Goal: Information Seeking & Learning: Learn about a topic

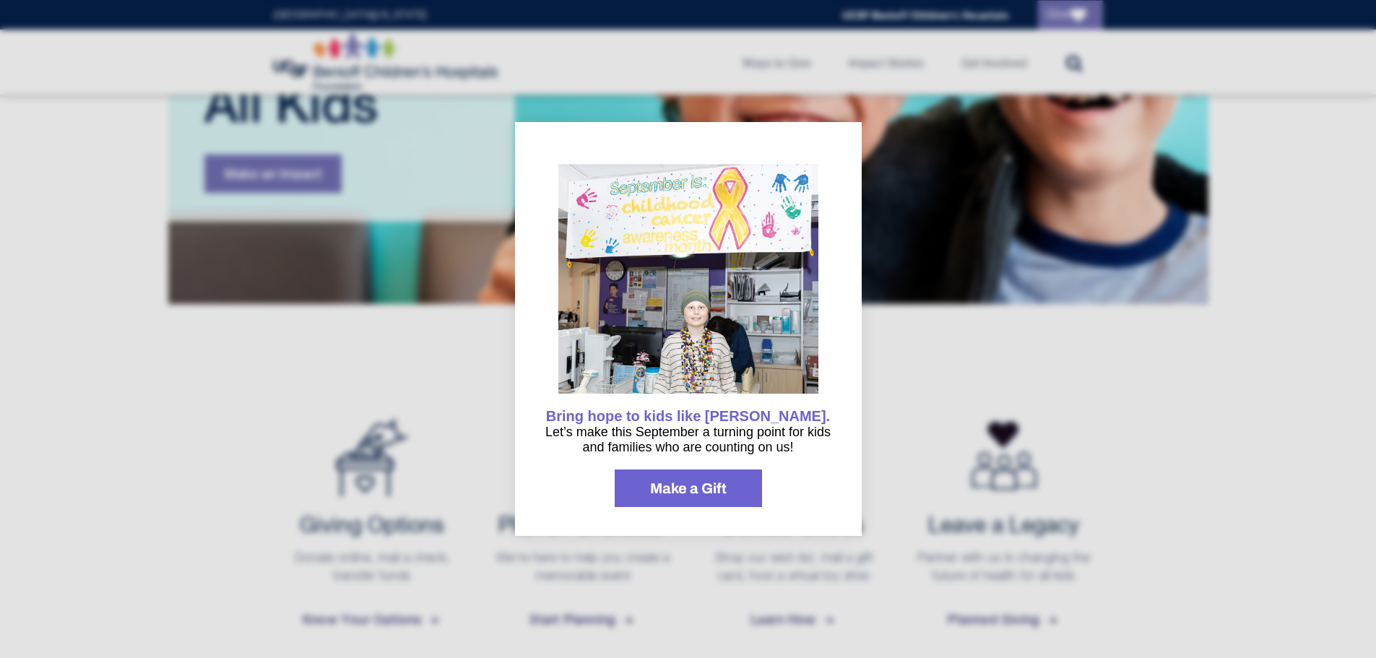
scroll to position [482, 0]
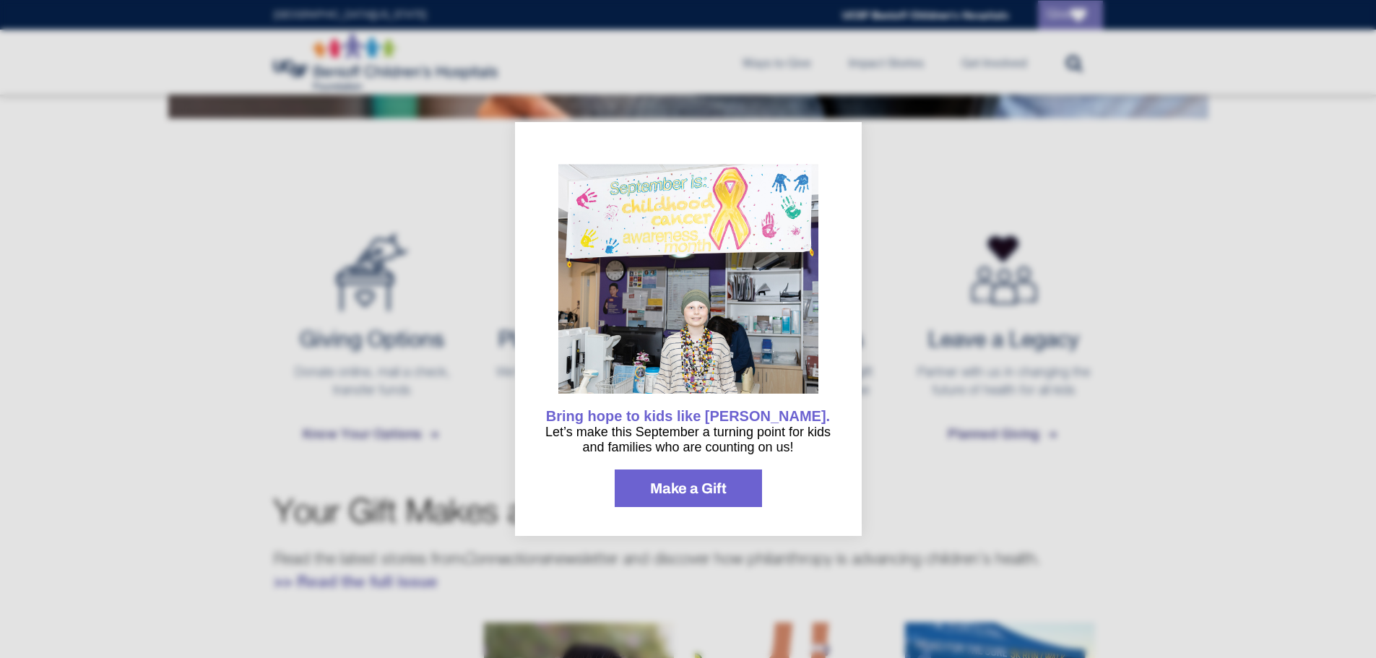
click at [221, 395] on div at bounding box center [688, 329] width 1376 height 658
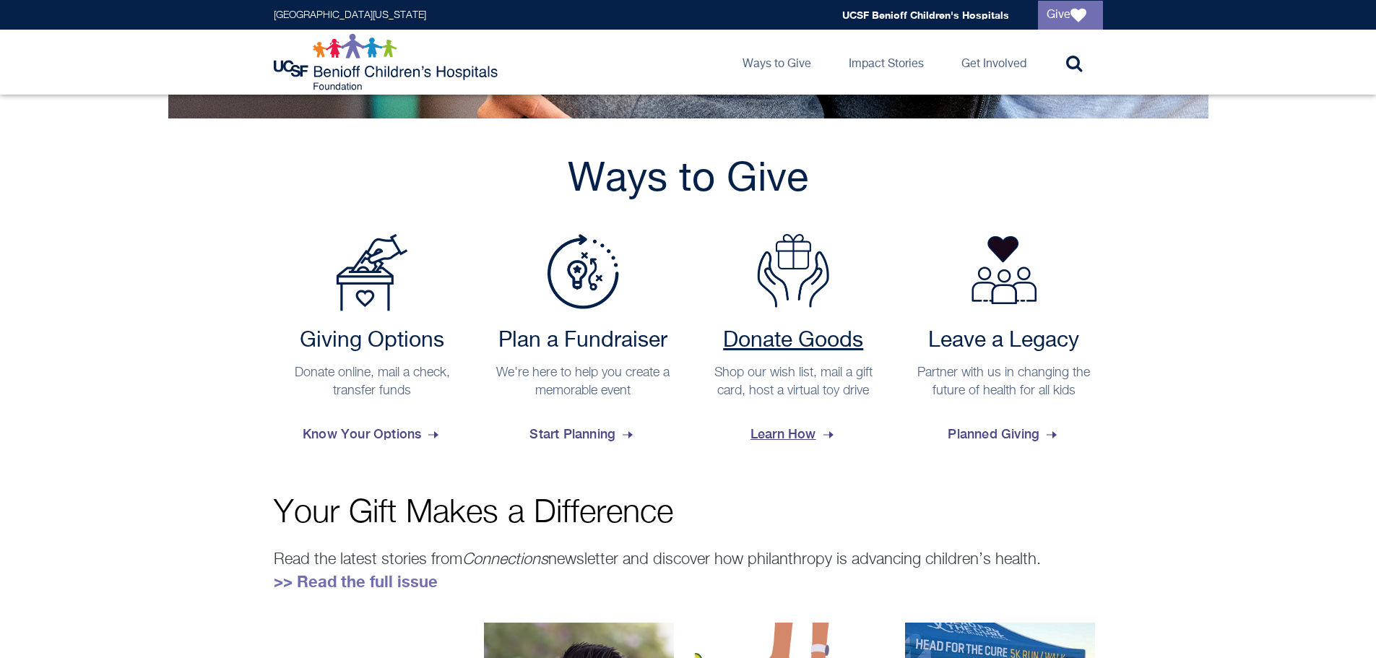
click at [788, 438] on span "Learn How" at bounding box center [793, 434] width 86 height 39
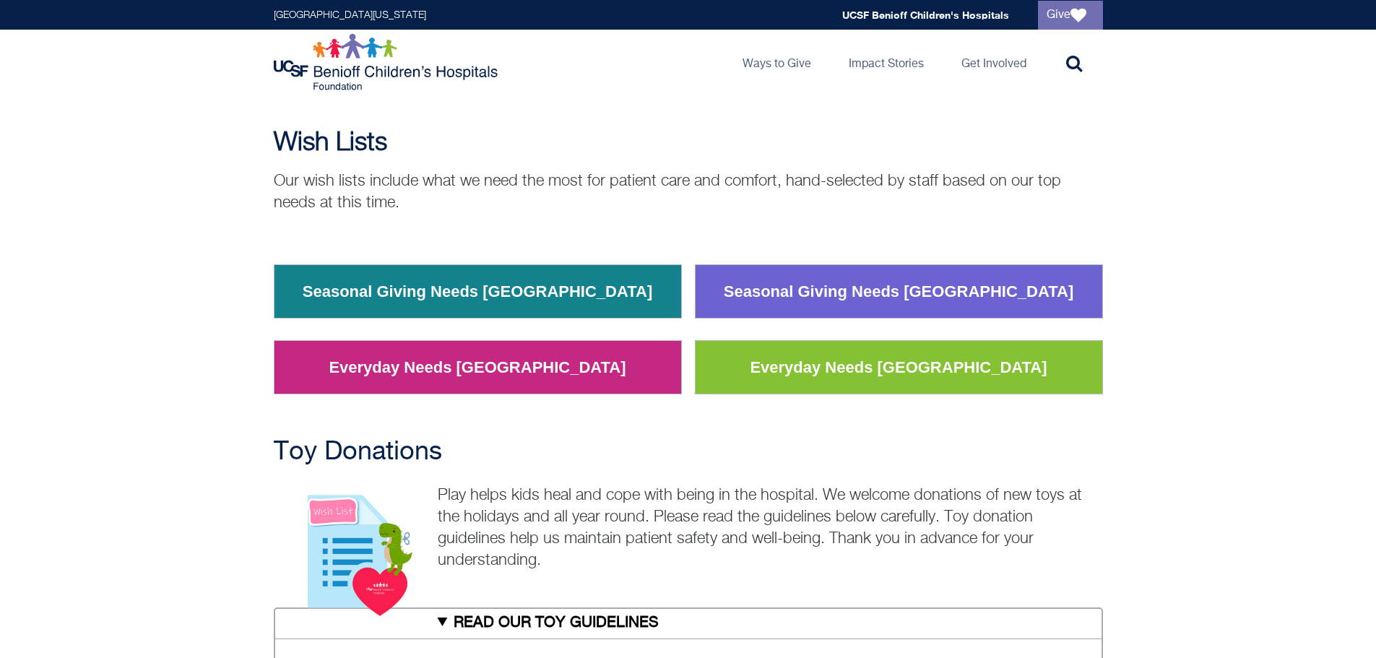
scroll to position [193, 0]
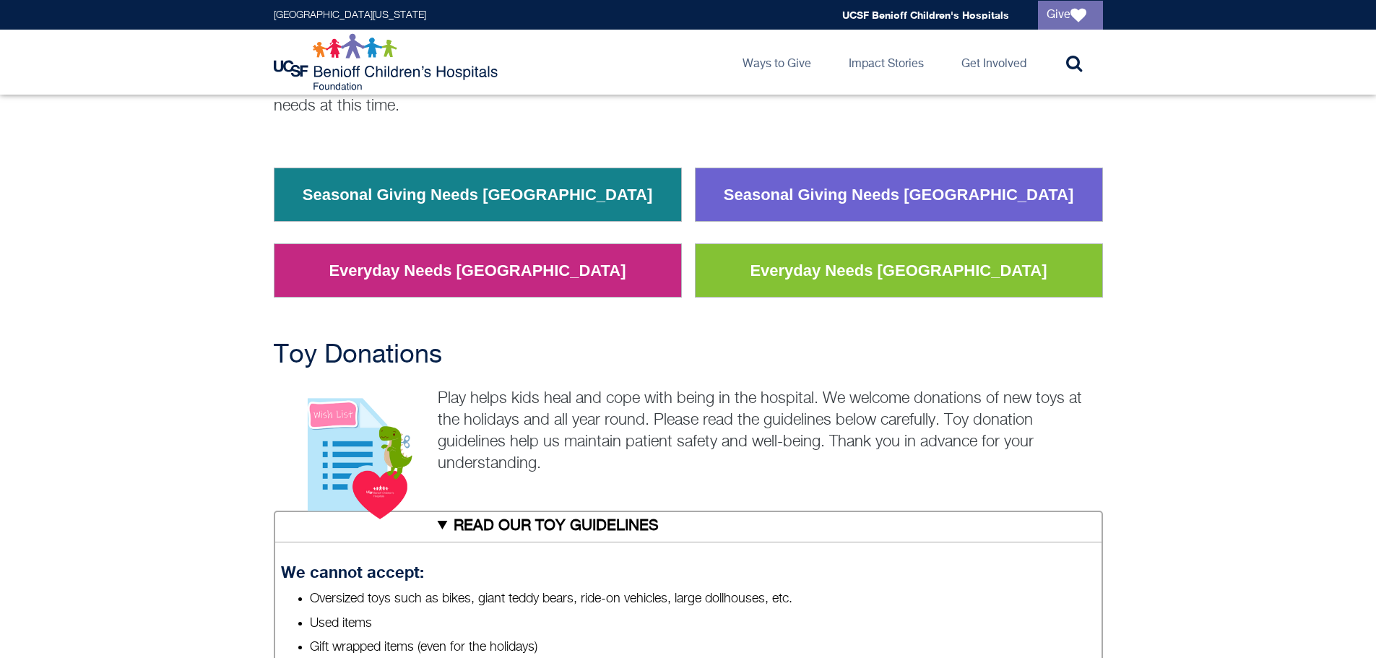
click at [447, 186] on link "Seasonal Giving Needs Oakland" at bounding box center [478, 195] width 372 height 38
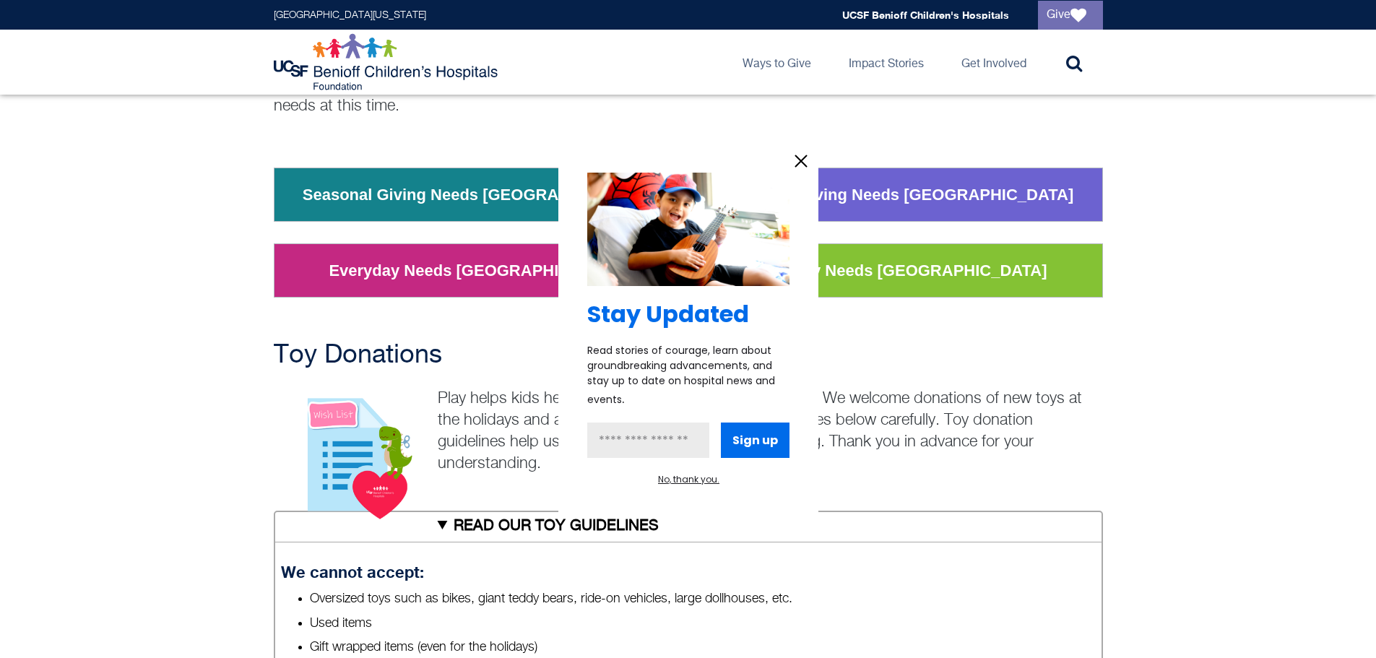
click at [1147, 399] on div at bounding box center [688, 329] width 1376 height 658
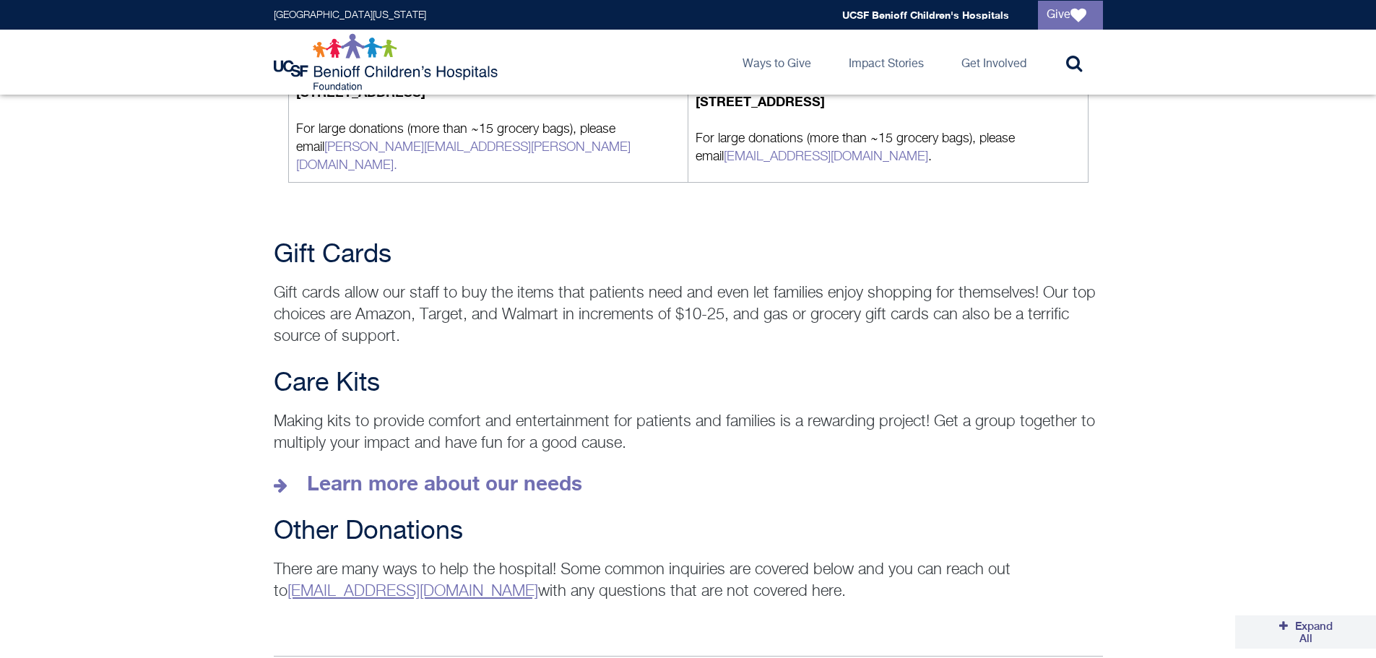
scroll to position [1829, 0]
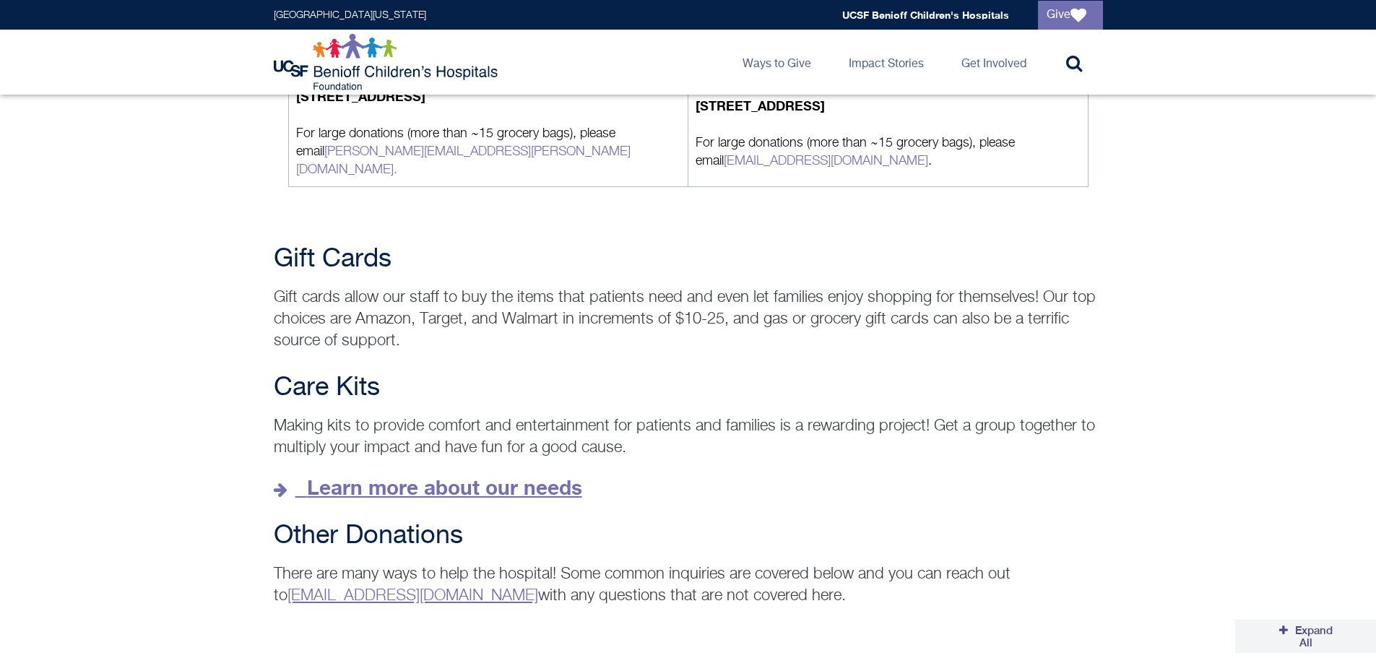
click at [422, 475] on strong "Learn more about our needs" at bounding box center [444, 487] width 275 height 24
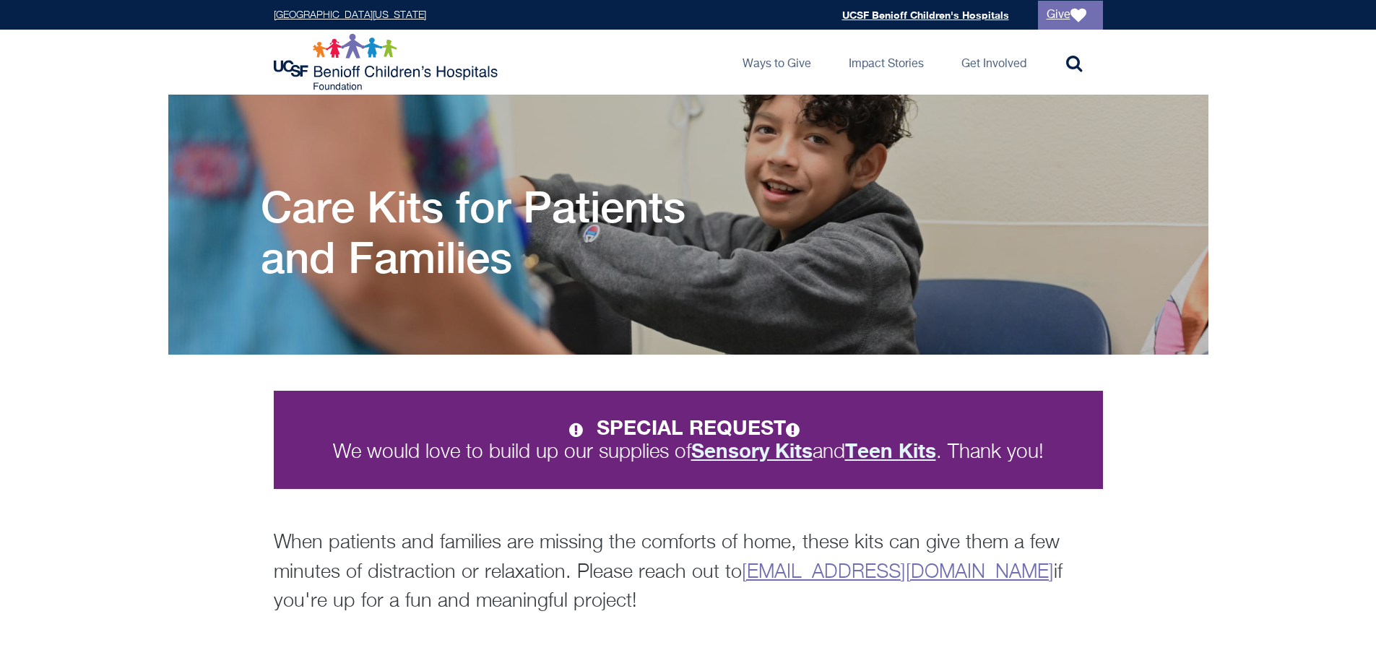
click at [895, 439] on strong "Teen Kits" at bounding box center [890, 450] width 91 height 24
